Goal: Transaction & Acquisition: Book appointment/travel/reservation

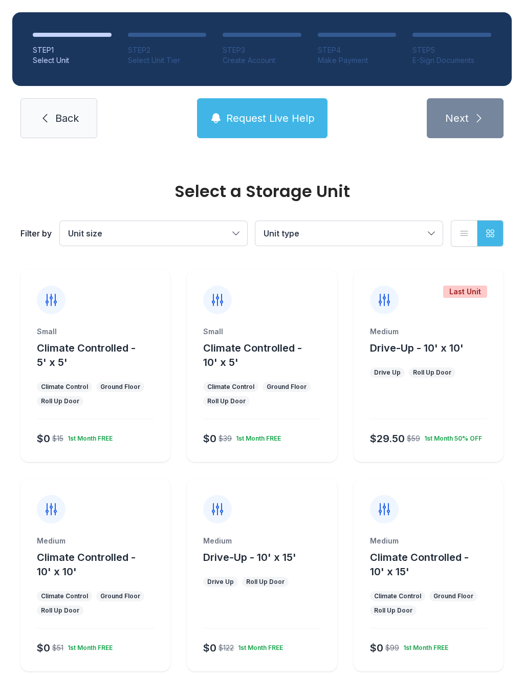
click at [75, 386] on div "Climate Control" at bounding box center [64, 387] width 47 height 8
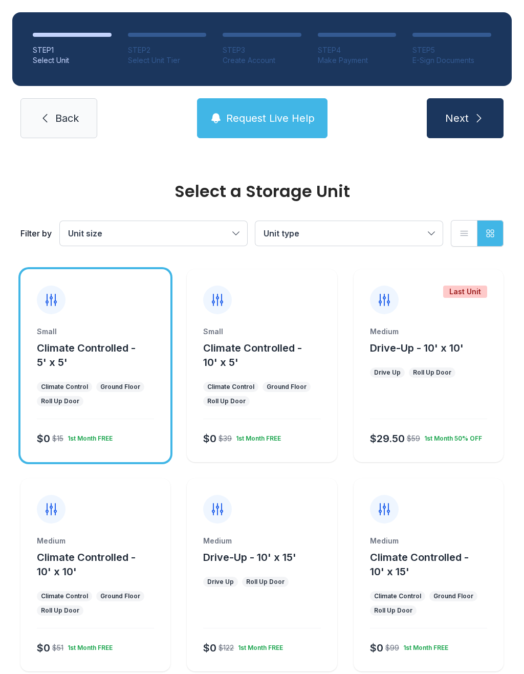
click at [469, 102] on button "Next" at bounding box center [465, 118] width 77 height 40
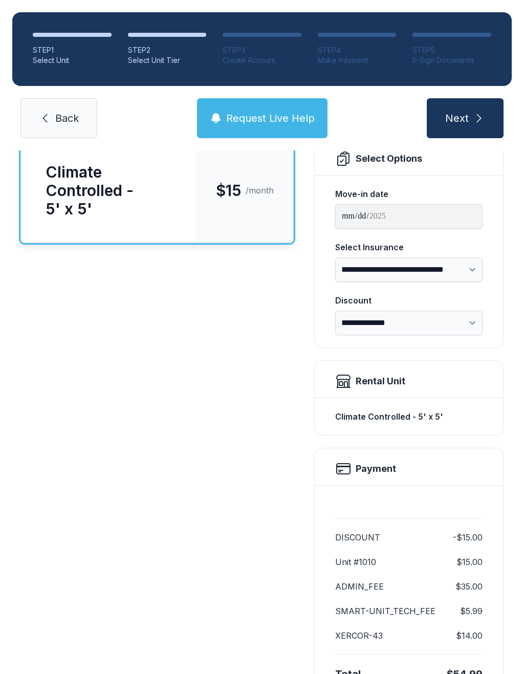
scroll to position [79, 0]
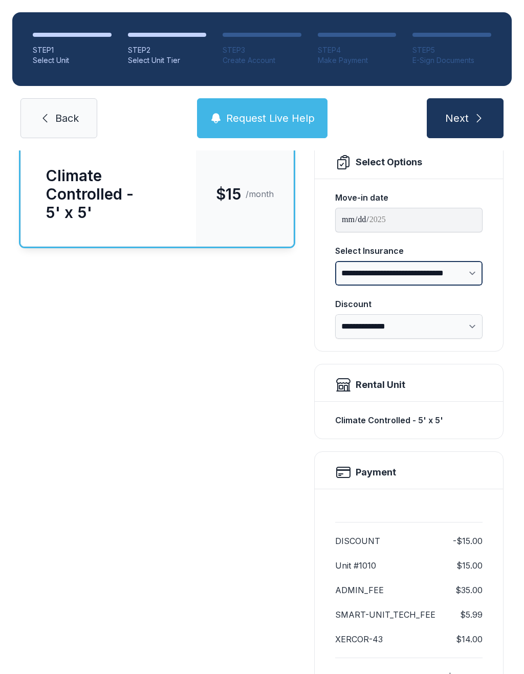
click at [462, 270] on select "**********" at bounding box center [408, 273] width 147 height 25
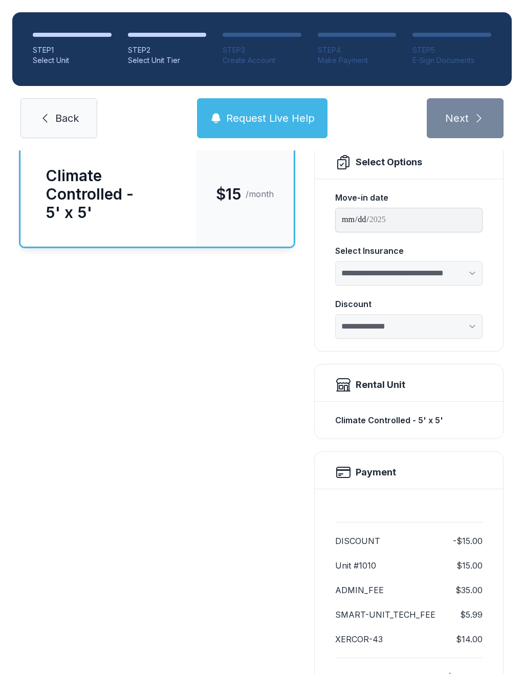
select select "****"
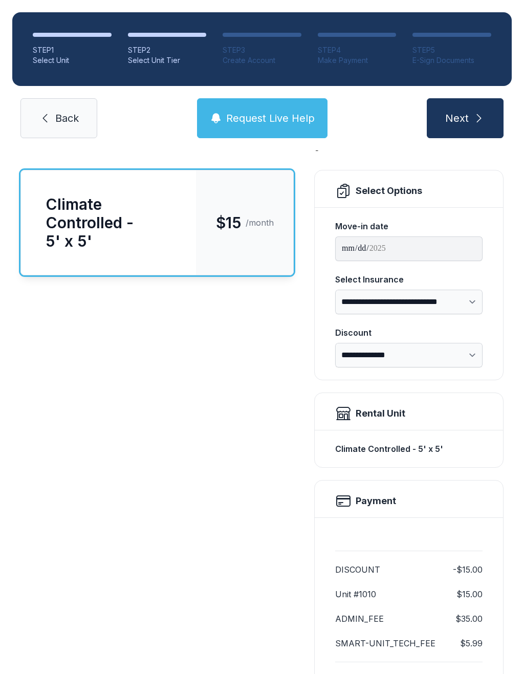
scroll to position [50, 0]
click at [69, 125] on span "Back" at bounding box center [67, 118] width 24 height 14
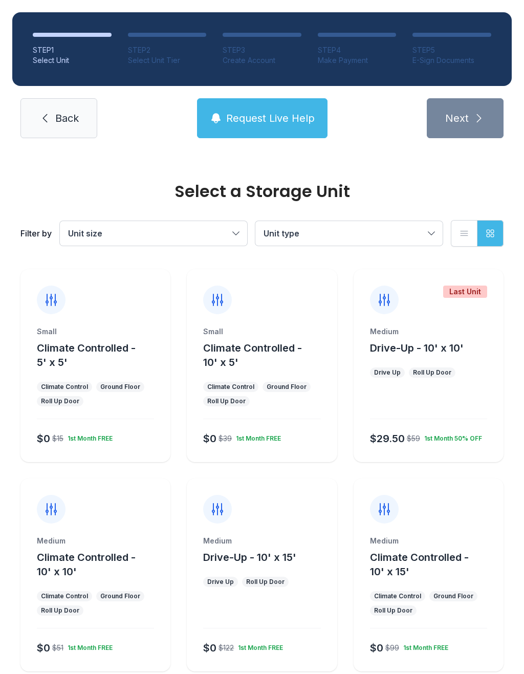
click at [121, 397] on ul "Climate Control Ground Floor Roll Up Door" at bounding box center [95, 394] width 117 height 25
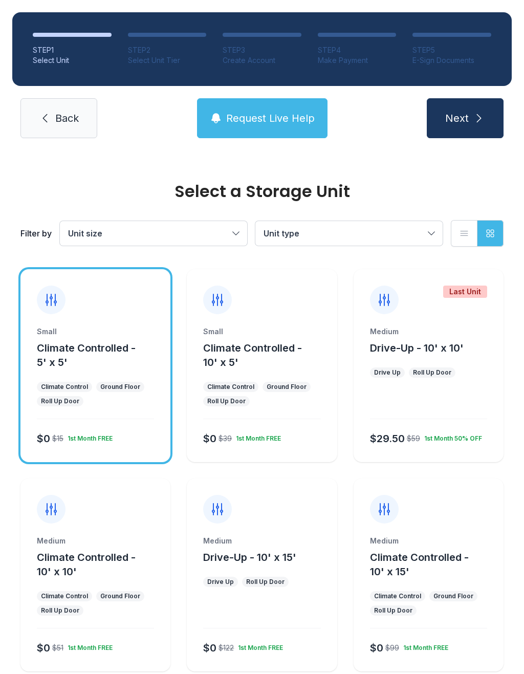
click at [490, 116] on button "Next" at bounding box center [465, 118] width 77 height 40
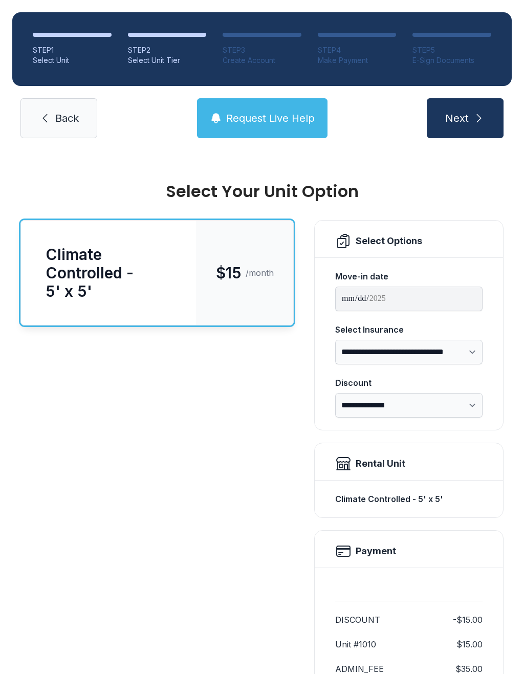
click at [471, 109] on button "Next" at bounding box center [465, 118] width 77 height 40
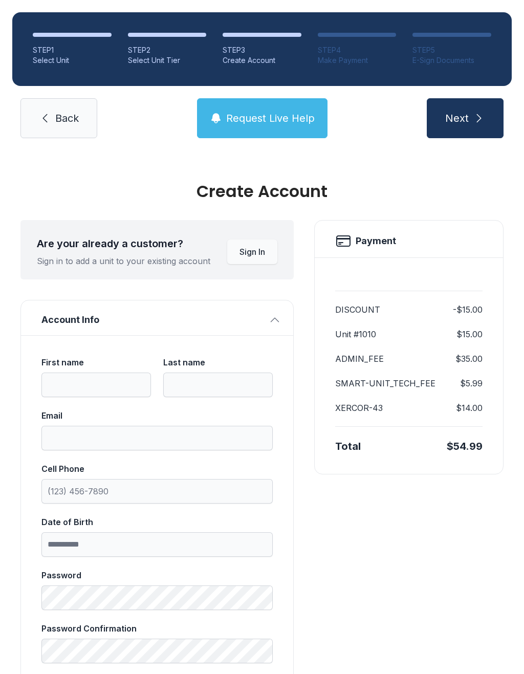
click at [72, 123] on span "Back" at bounding box center [67, 118] width 24 height 14
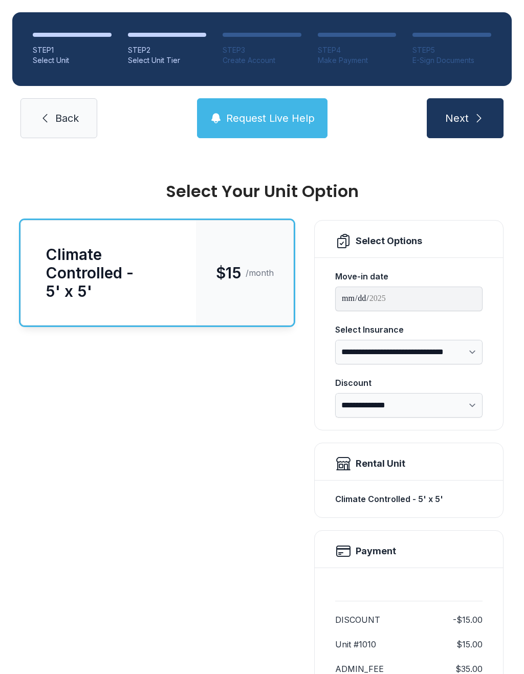
click at [64, 126] on link "Back" at bounding box center [58, 118] width 77 height 40
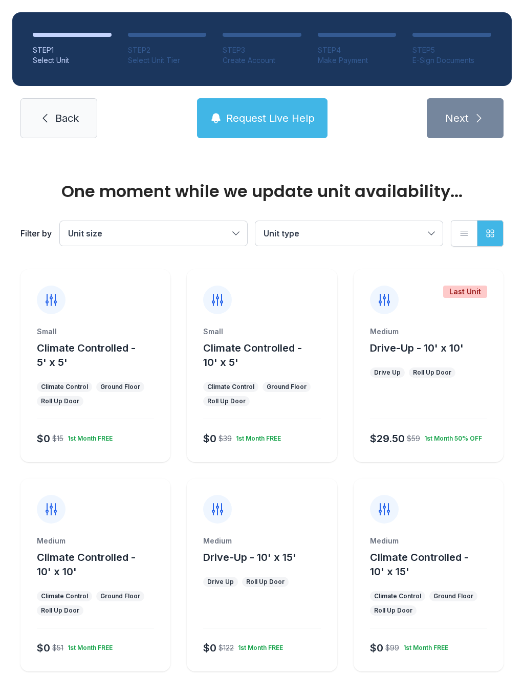
click at [95, 127] on link "Back" at bounding box center [58, 118] width 77 height 40
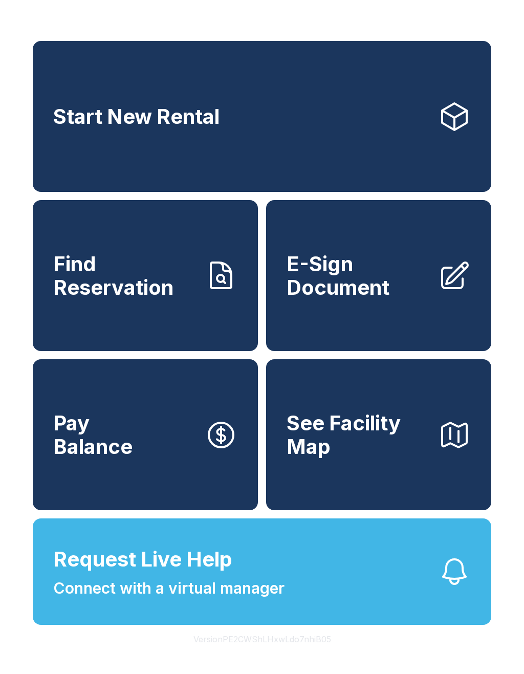
click at [360, 125] on link "Start New Rental" at bounding box center [262, 116] width 459 height 151
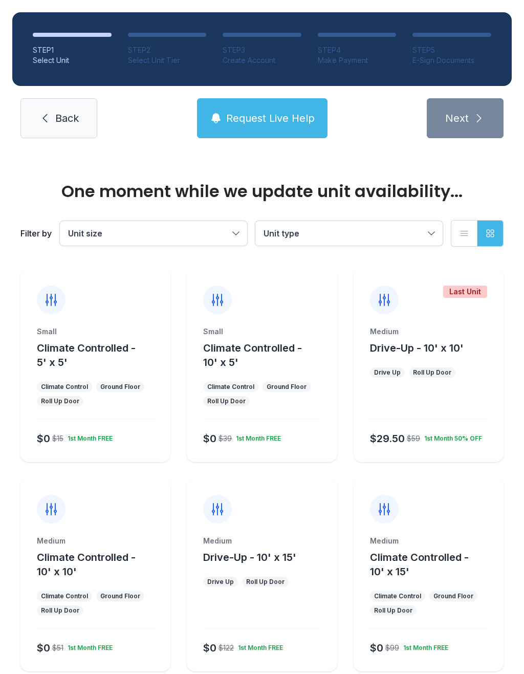
click at [69, 338] on div "Small Climate Controlled - 5' x 5'" at bounding box center [95, 348] width 117 height 43
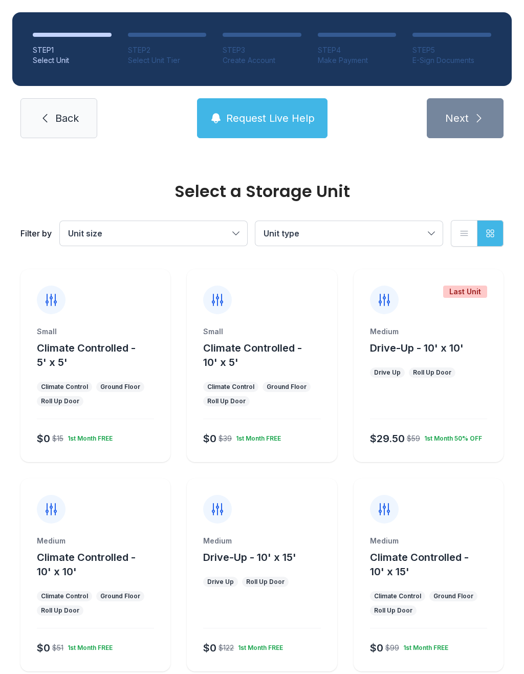
click at [58, 291] on div at bounding box center [51, 300] width 29 height 29
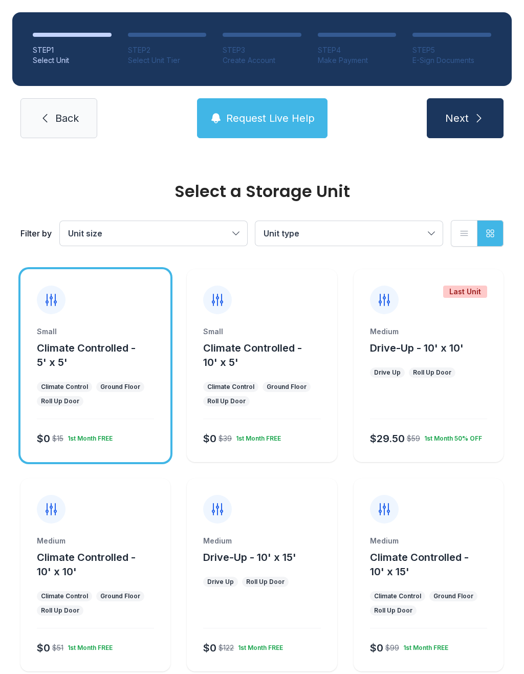
click at [495, 121] on button "Next" at bounding box center [465, 118] width 77 height 40
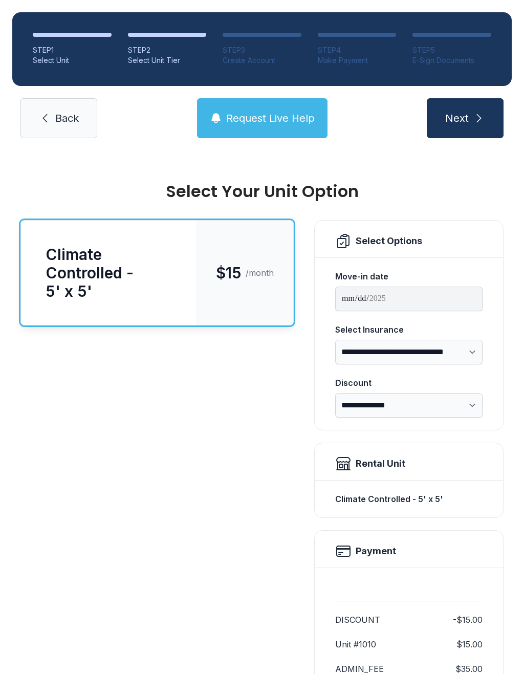
click at [476, 344] on select "**********" at bounding box center [408, 352] width 147 height 25
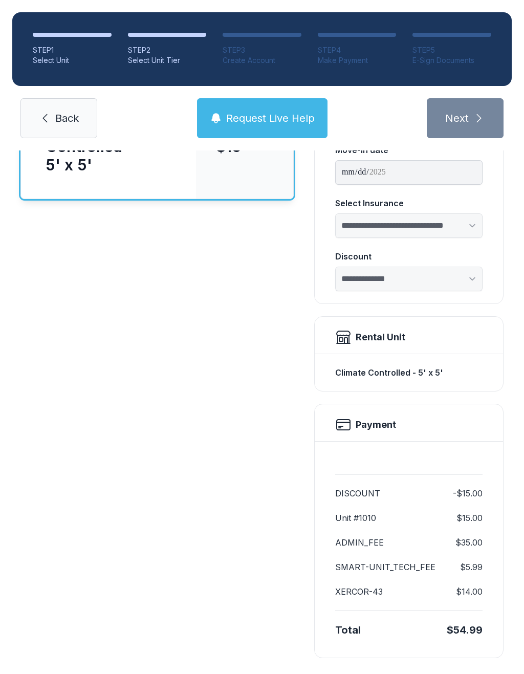
select select "****"
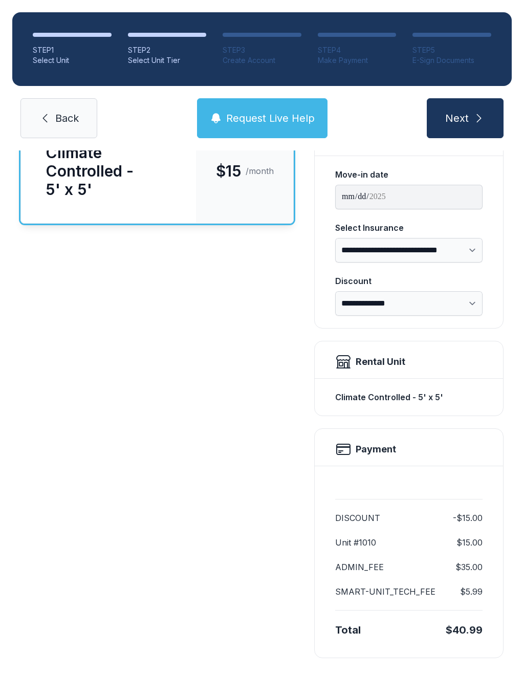
click at [58, 129] on link "Back" at bounding box center [58, 118] width 77 height 40
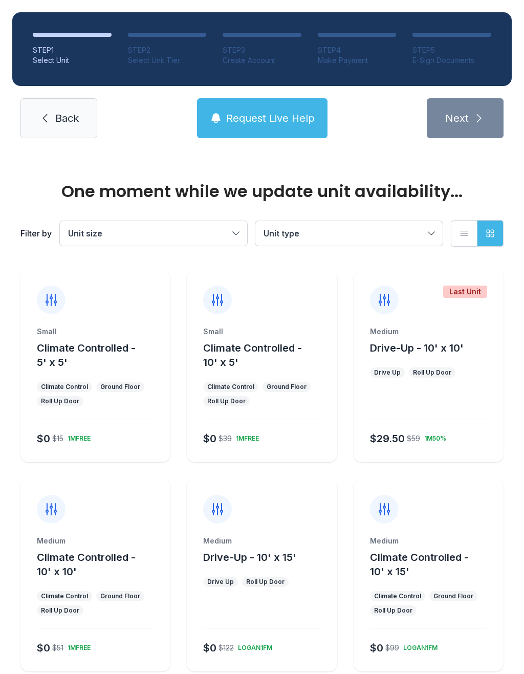
click at [58, 129] on link "Back" at bounding box center [58, 118] width 77 height 40
